Goal: Complete application form

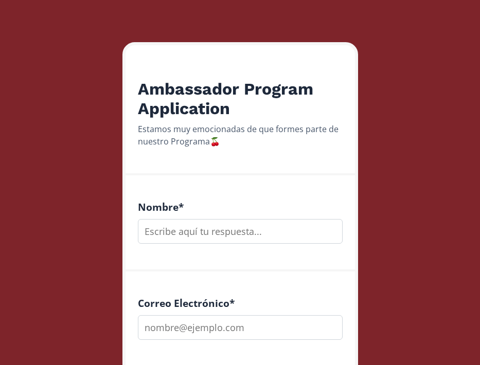
scroll to position [182, 0]
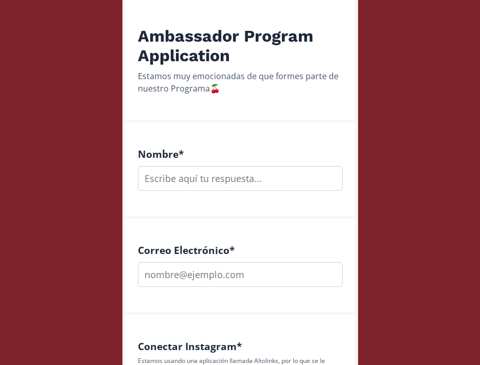
click at [267, 180] on input "text" at bounding box center [240, 178] width 205 height 25
type input "[PERSON_NAME]"
click at [264, 271] on input "email" at bounding box center [240, 274] width 205 height 25
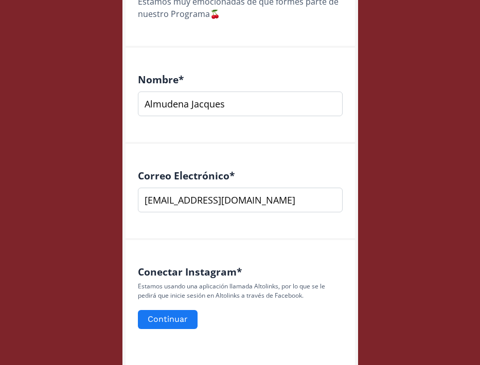
scroll to position [261, 0]
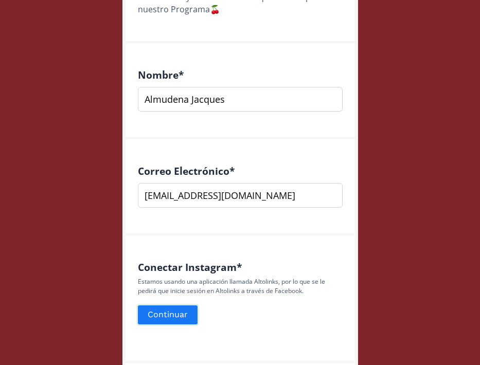
type input "[EMAIL_ADDRESS][DOMAIN_NAME]"
click at [185, 312] on button "Continuar" at bounding box center [167, 315] width 63 height 22
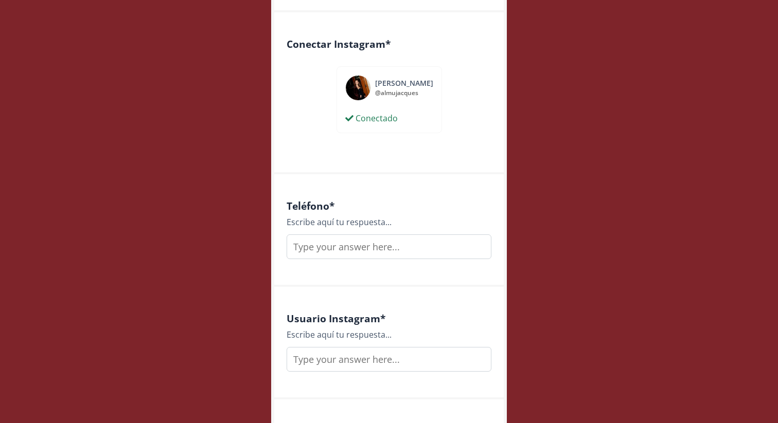
scroll to position [590, 0]
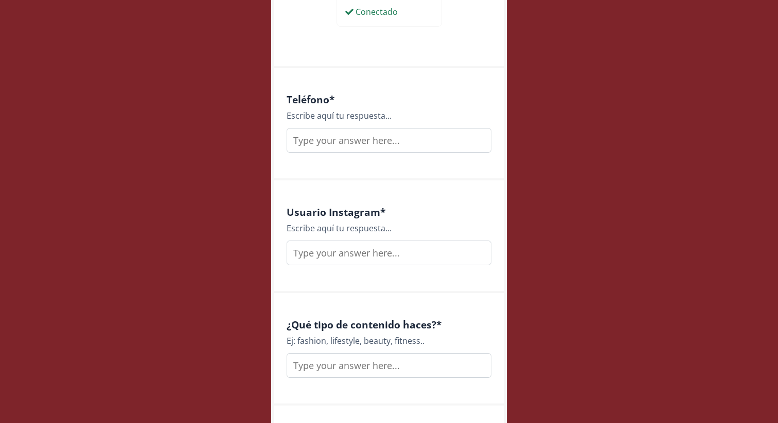
click at [417, 144] on input "text" at bounding box center [388, 140] width 205 height 25
type input "5537113370"
click at [404, 257] on input "text" at bounding box center [388, 253] width 205 height 25
type input "almujacques"
click at [384, 366] on input "text" at bounding box center [388, 365] width 205 height 25
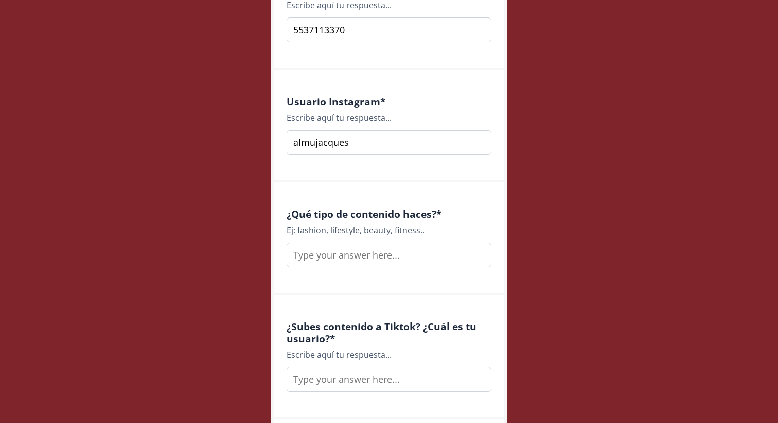
scroll to position [718, 0]
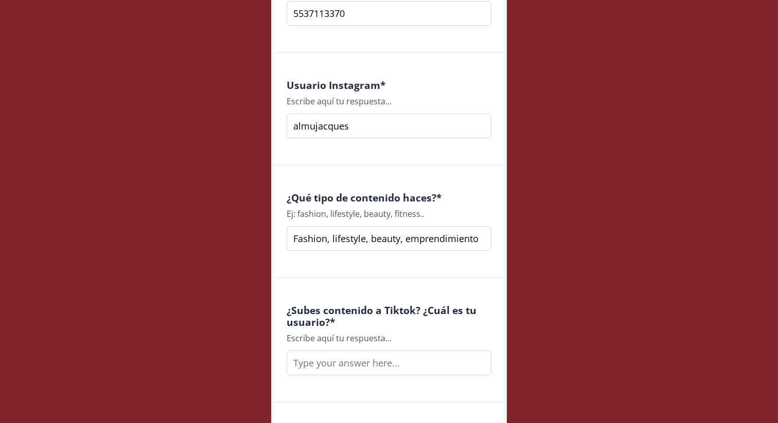
type input "Fashion, lifestyle, beauty, emprendimiento"
click at [357, 360] on input "text" at bounding box center [388, 363] width 205 height 25
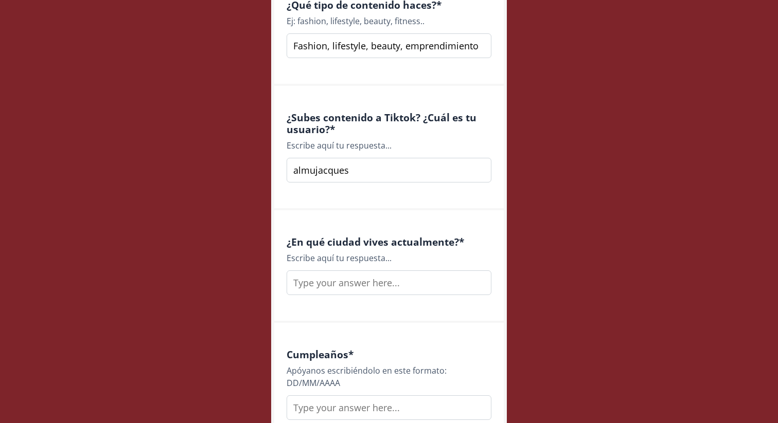
scroll to position [917, 0]
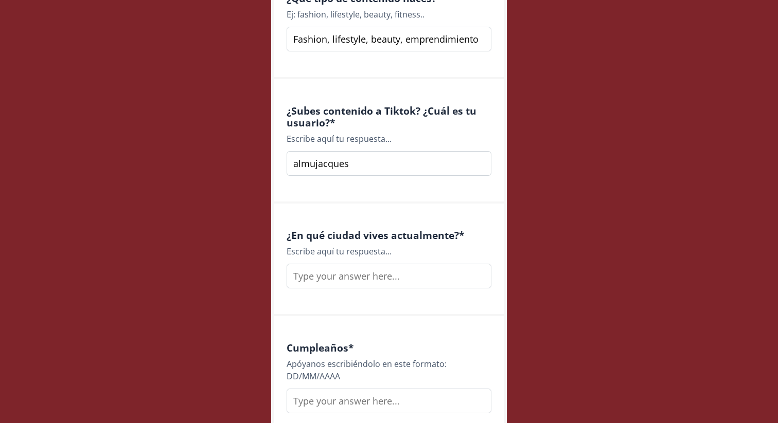
type input "almujacques"
click at [350, 282] on input "text" at bounding box center [388, 276] width 205 height 25
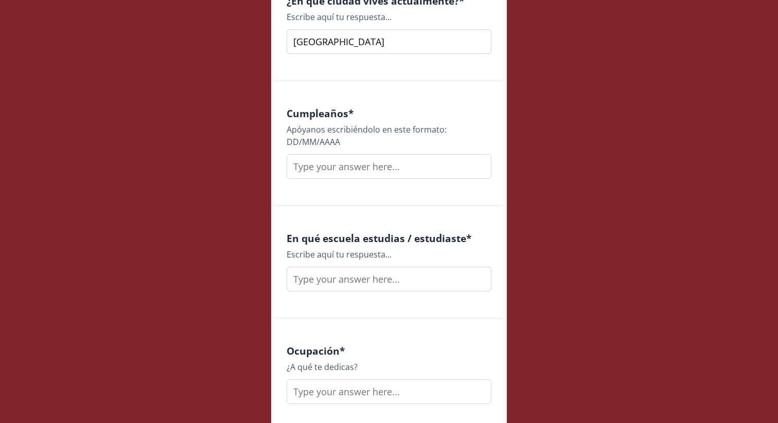
scroll to position [1167, 0]
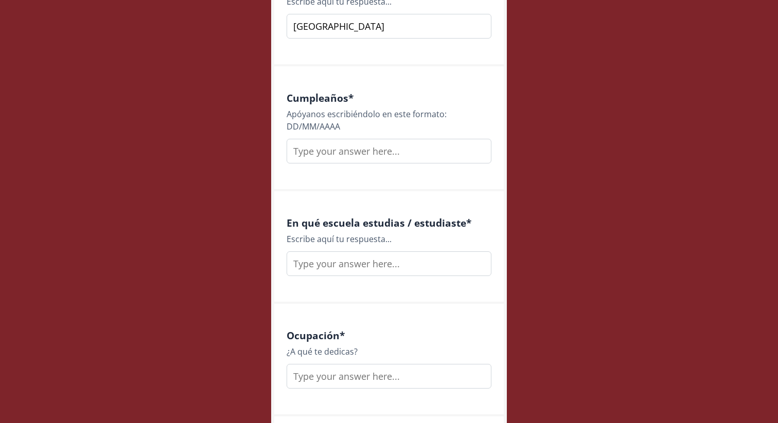
type input "[GEOGRAPHIC_DATA]"
click at [340, 155] on input "text" at bounding box center [388, 151] width 205 height 25
type input "[DATE]"
click at [346, 272] on input "text" at bounding box center [388, 264] width 205 height 25
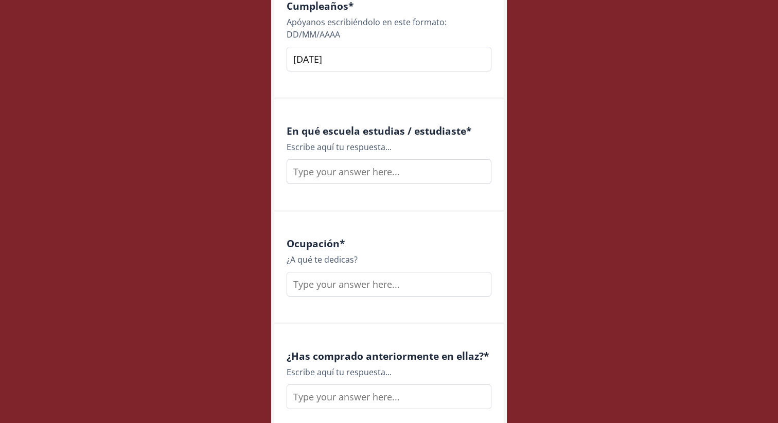
scroll to position [1269, 0]
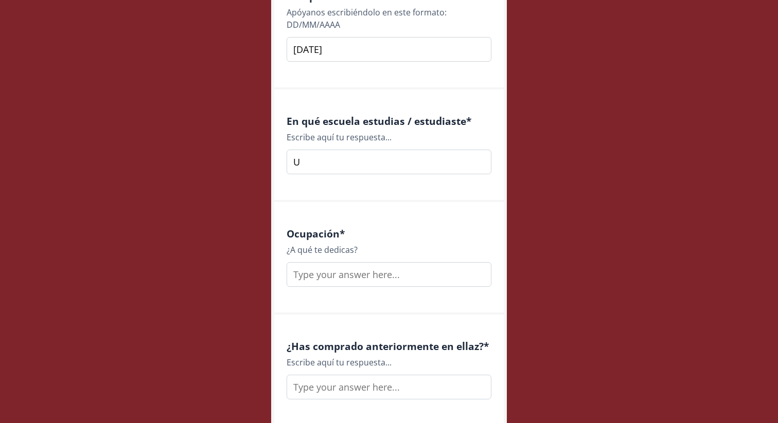
type input "U"
type input "[GEOGRAPHIC_DATA][PERSON_NAME]/ [GEOGRAPHIC_DATA]"
click at [316, 274] on input "text" at bounding box center [388, 274] width 205 height 25
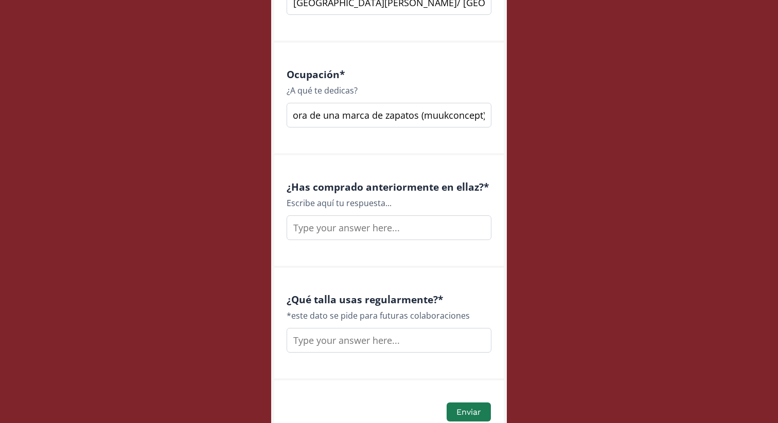
scroll to position [1448, 0]
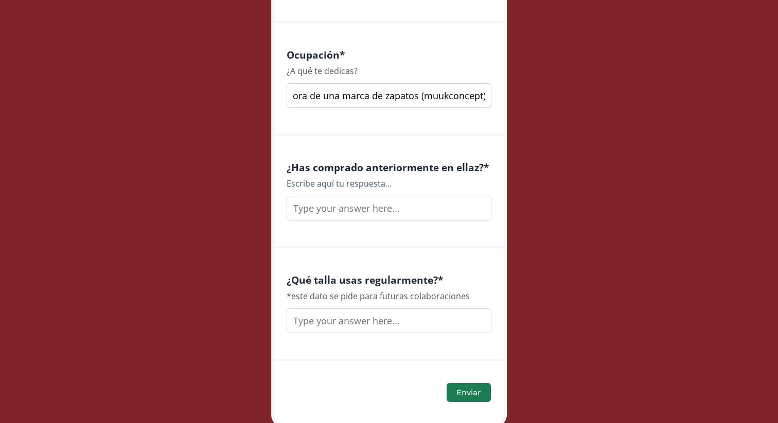
type input "Soy estudiante de comunicación, creadora de contenido y fundadora de una marca …"
click at [329, 213] on input "text" at bounding box center [388, 208] width 205 height 25
type input "Si"
click at [338, 330] on input "text" at bounding box center [388, 321] width 205 height 25
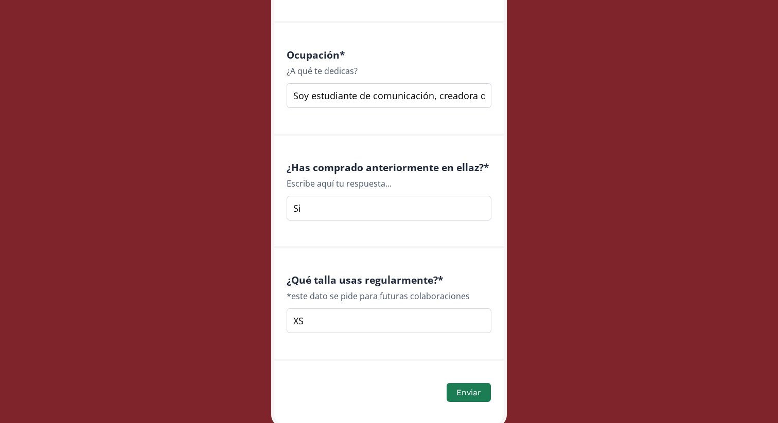
type input "XS"
click at [354, 371] on div "Enviar" at bounding box center [388, 385] width 229 height 49
click at [471, 385] on button "Enviar" at bounding box center [468, 393] width 47 height 22
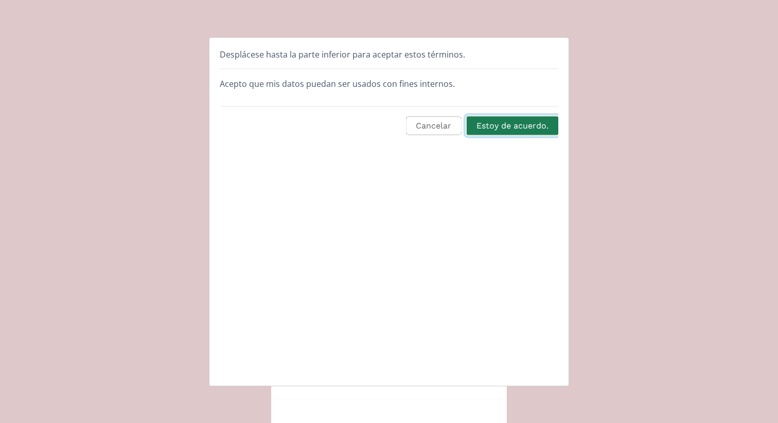
click at [502, 128] on button "Estoy de acuerdo." at bounding box center [512, 126] width 95 height 22
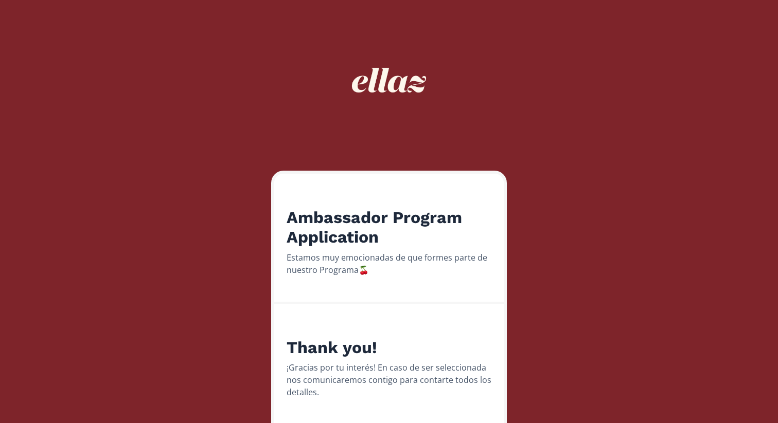
scroll to position [57, 0]
